Goal: Task Accomplishment & Management: Manage account settings

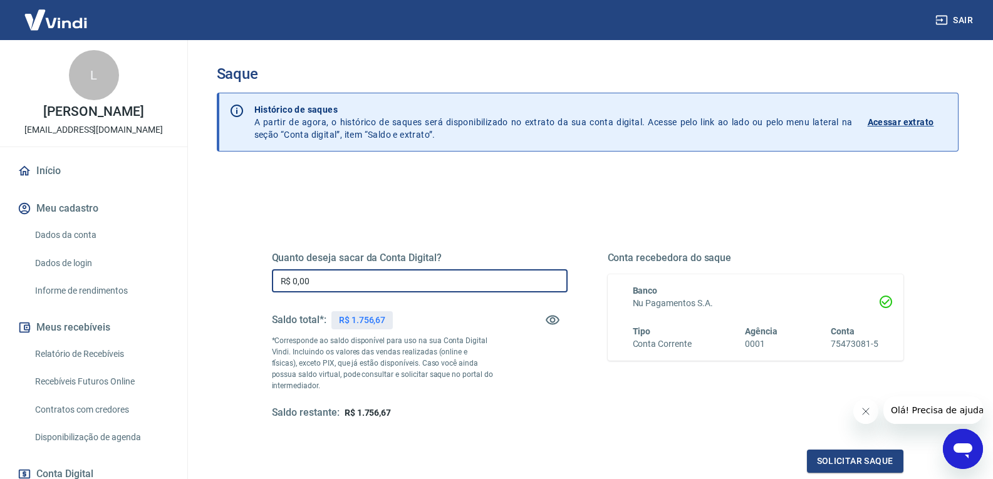
drag, startPoint x: 355, startPoint y: 281, endPoint x: 230, endPoint y: 260, distance: 126.4
click at [233, 281] on div "Quanto deseja sacar da Conta Digital? R$ 0,00 ​ Saldo total*: R$ 1.756,67 *Corr…" at bounding box center [587, 396] width 741 height 448
type input "R$ 1.756,67"
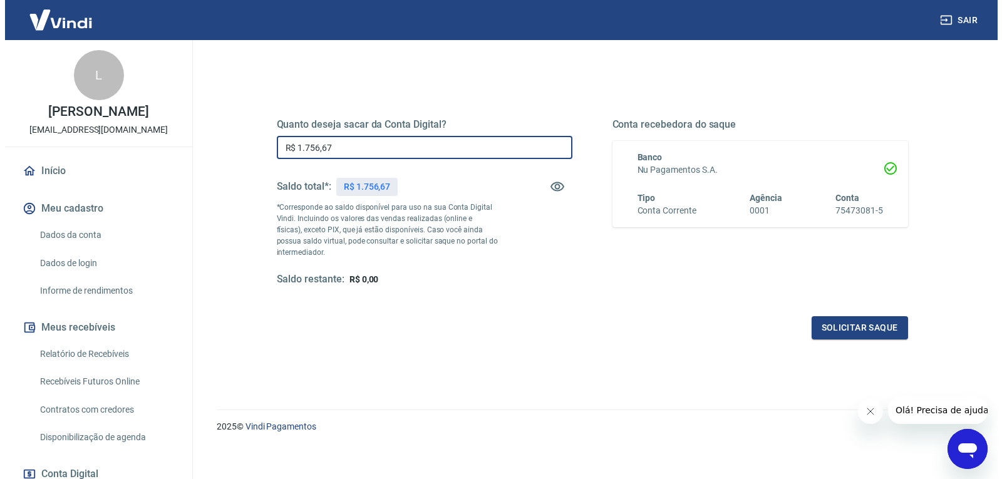
scroll to position [141, 0]
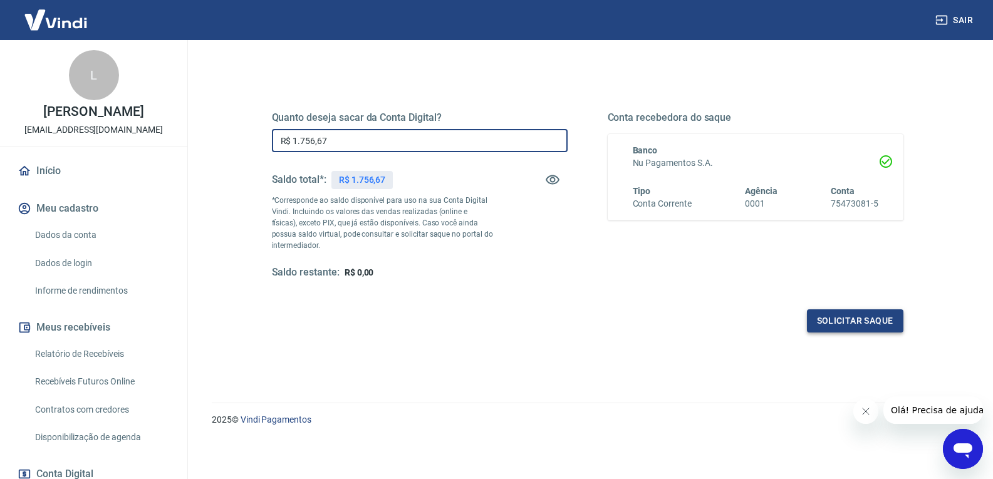
click at [845, 323] on button "Solicitar saque" at bounding box center [855, 320] width 96 height 23
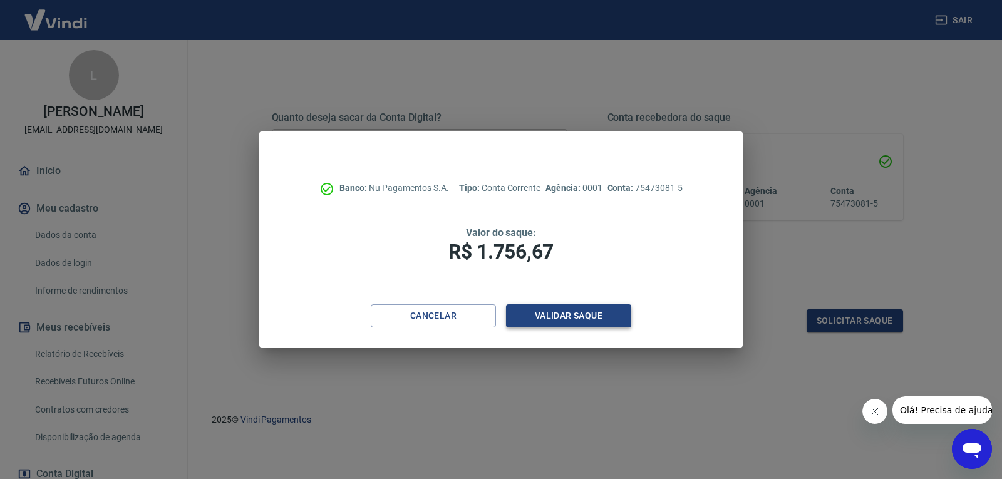
click at [564, 321] on button "Validar saque" at bounding box center [568, 315] width 125 height 23
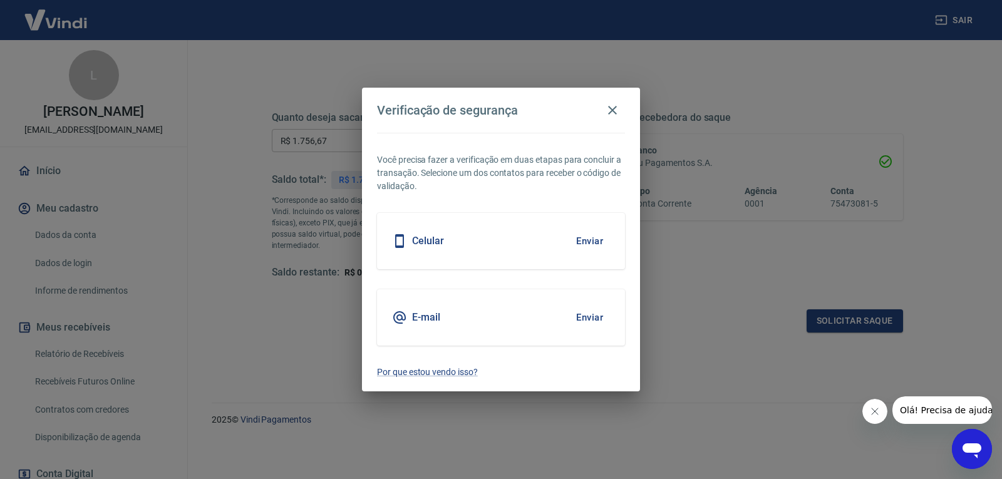
click at [491, 239] on div "Celular Enviar" at bounding box center [501, 241] width 248 height 56
click at [581, 239] on button "Enviar" at bounding box center [589, 241] width 41 height 26
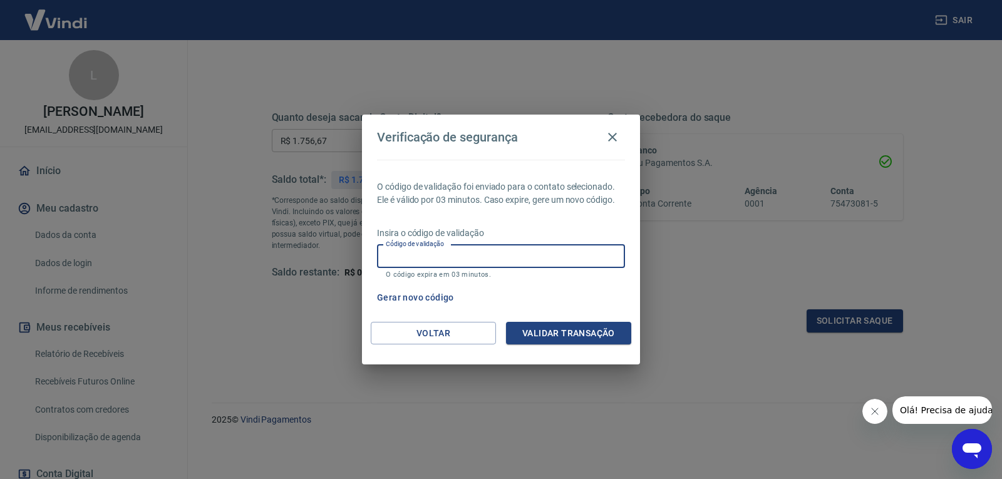
click at [524, 252] on input "Código de validação" at bounding box center [501, 256] width 248 height 23
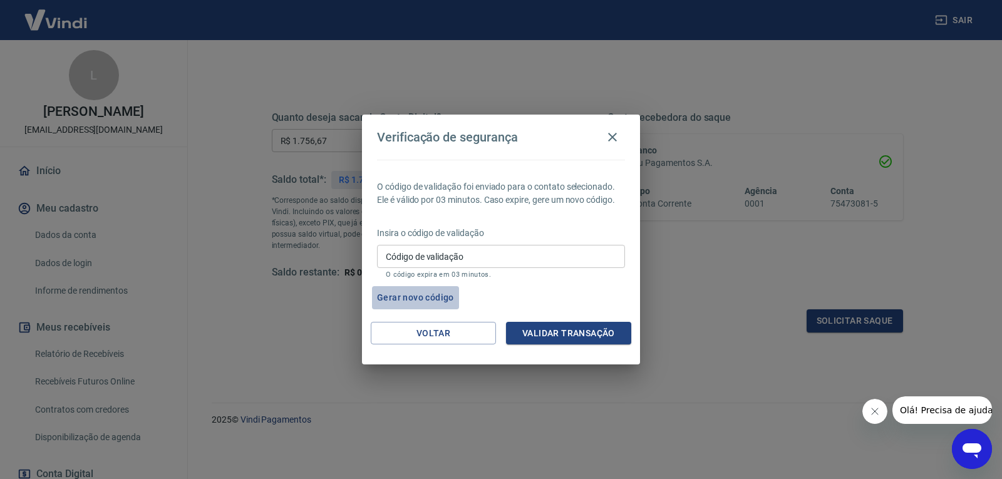
click at [424, 299] on button "Gerar novo código" at bounding box center [415, 297] width 87 height 23
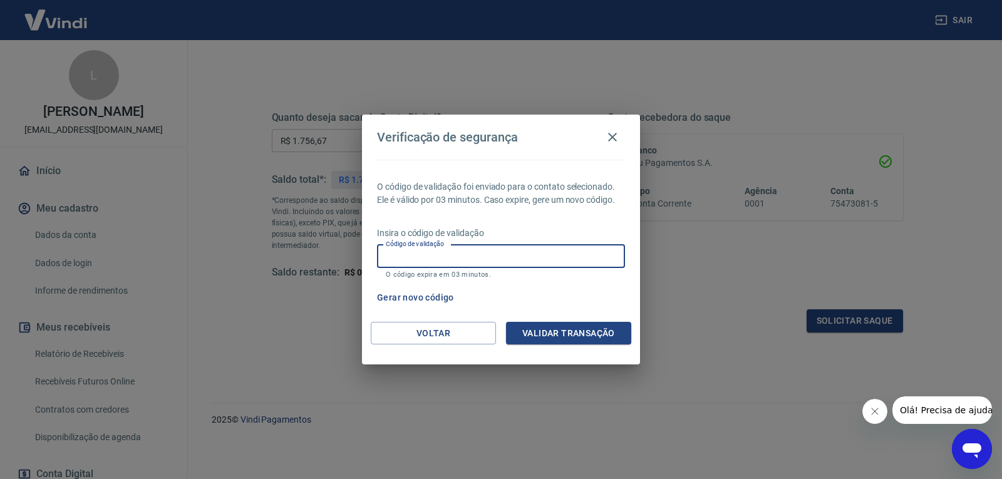
click at [447, 262] on input "Código de validação" at bounding box center [501, 256] width 248 height 23
type input "633335"
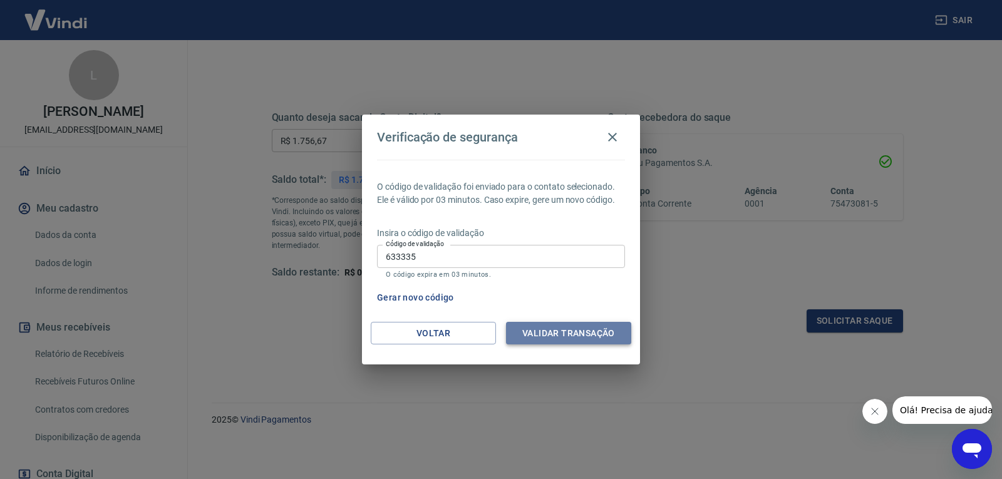
click at [534, 333] on button "Validar transação" at bounding box center [568, 333] width 125 height 23
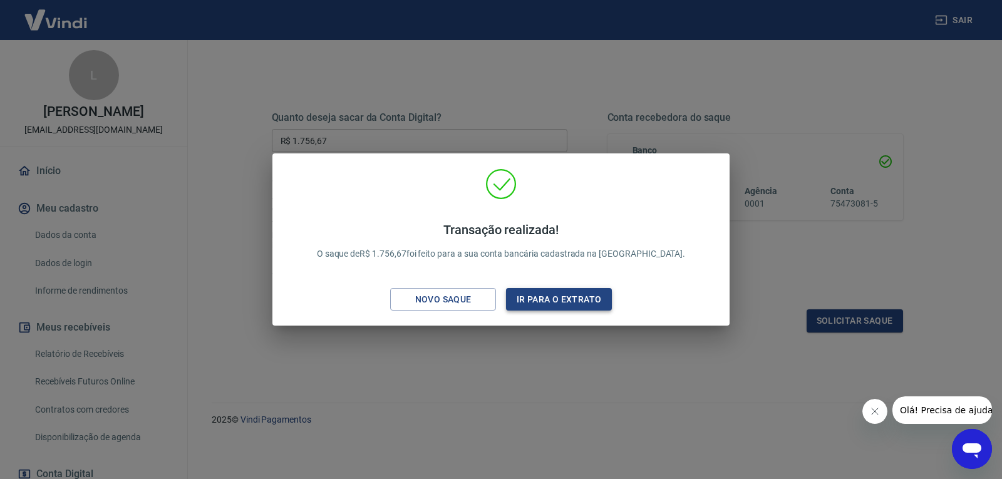
click at [535, 293] on button "Ir para o extrato" at bounding box center [559, 299] width 106 height 23
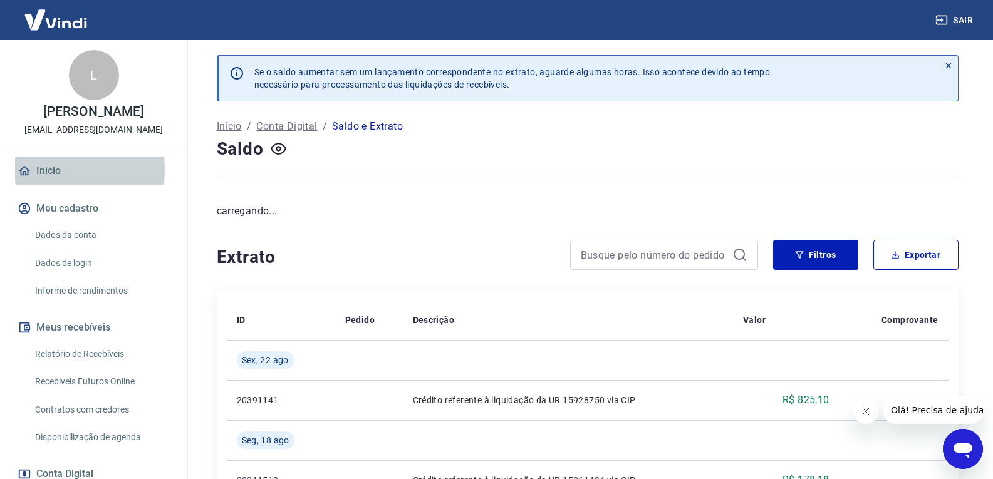
click at [70, 184] on link "Início" at bounding box center [93, 171] width 157 height 28
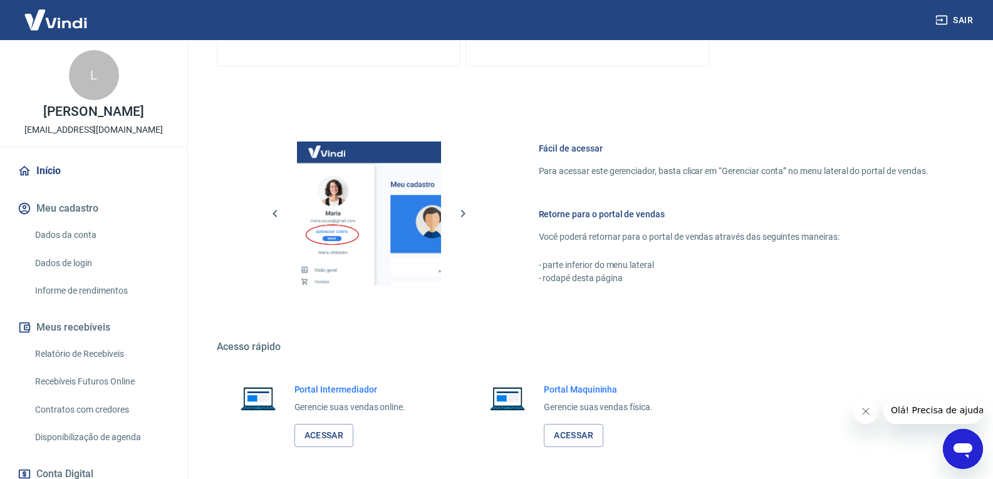
scroll to position [497, 0]
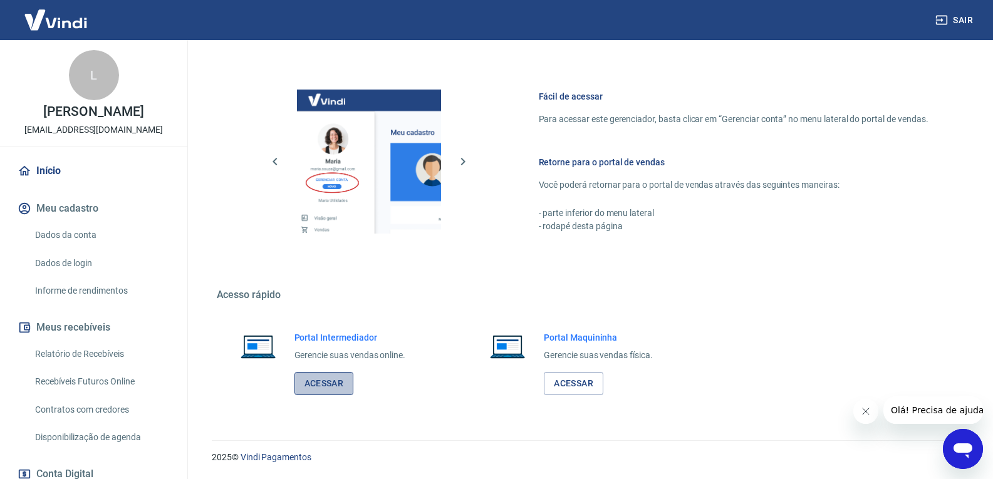
click at [324, 383] on link "Acessar" at bounding box center [323, 383] width 59 height 23
